Goal: Transaction & Acquisition: Purchase product/service

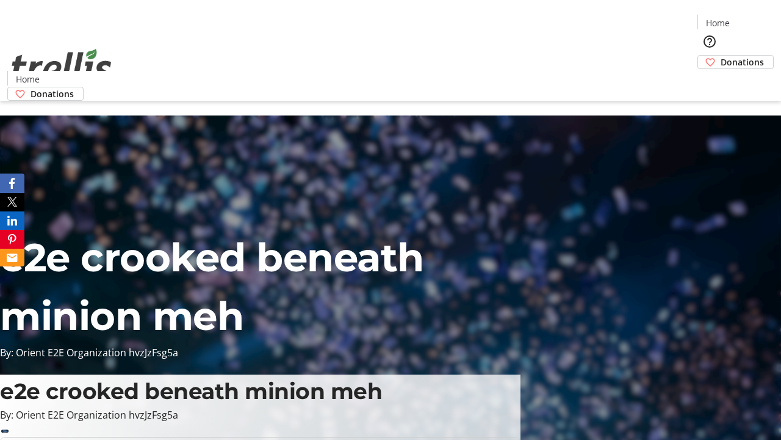
click at [721, 56] on span "Donations" at bounding box center [742, 62] width 43 height 13
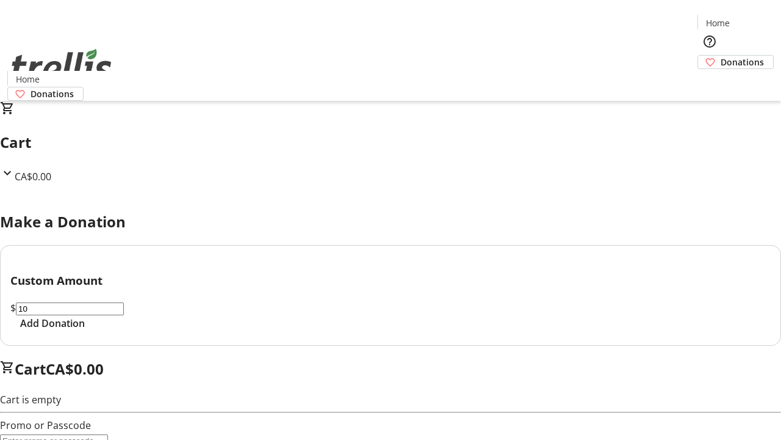
click at [85, 330] on span "Add Donation" at bounding box center [52, 323] width 65 height 15
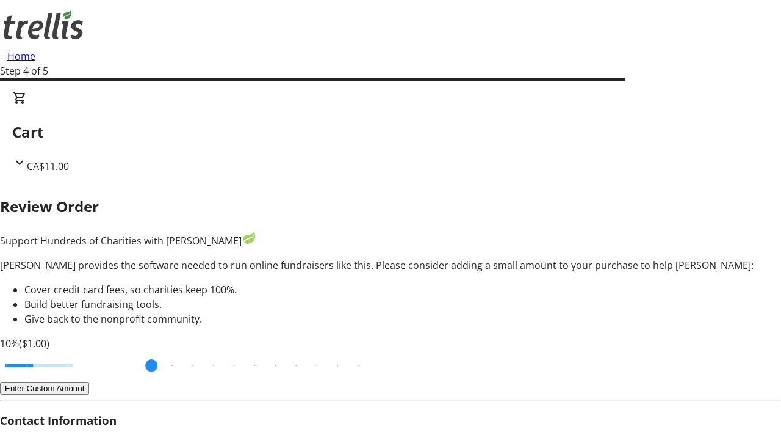
type input "3"
click at [82, 352] on input "Cover fees percentage" at bounding box center [39, 365] width 94 height 27
